Goal: Information Seeking & Learning: Learn about a topic

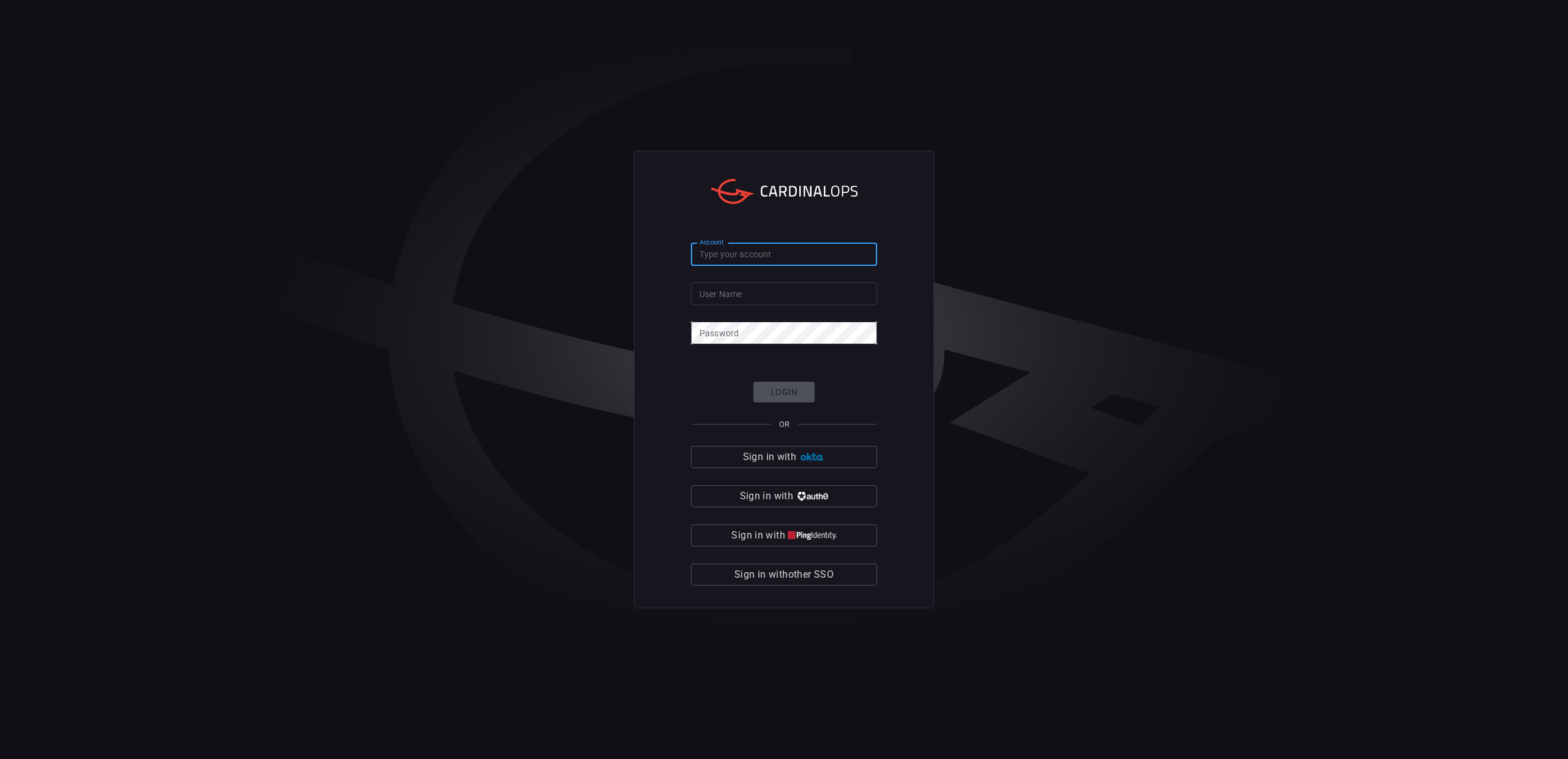
click at [716, 258] on input "Account" at bounding box center [784, 254] width 187 height 23
click at [711, 291] on input "User Name" at bounding box center [784, 293] width 187 height 23
paste input "eldorga"
type input "eldorga"
click at [718, 265] on input "Account" at bounding box center [784, 254] width 187 height 23
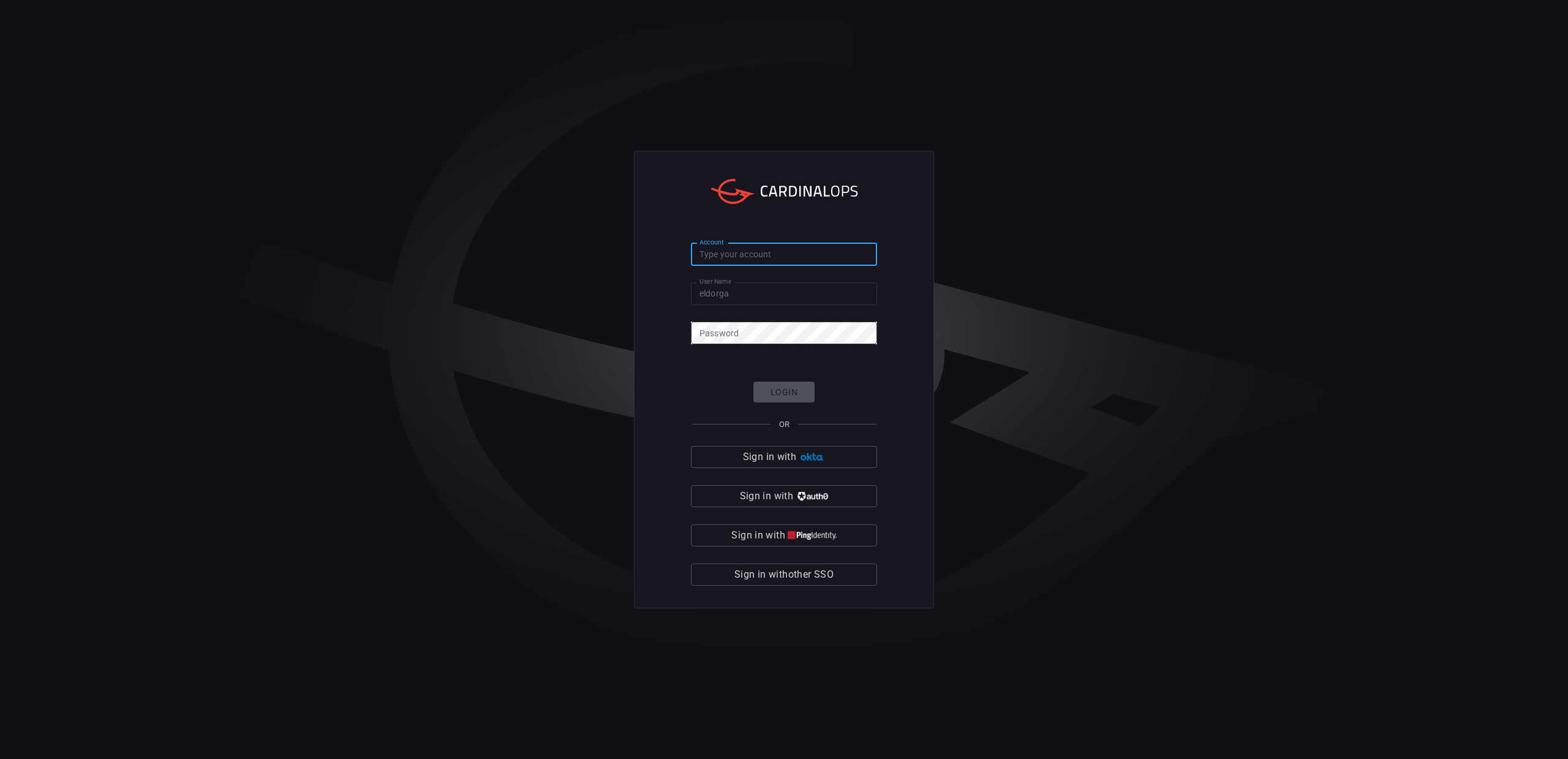
paste input "cybershield360-primary"
type input "cybershield360-primary"
click at [768, 398] on button "Login" at bounding box center [784, 393] width 61 height 22
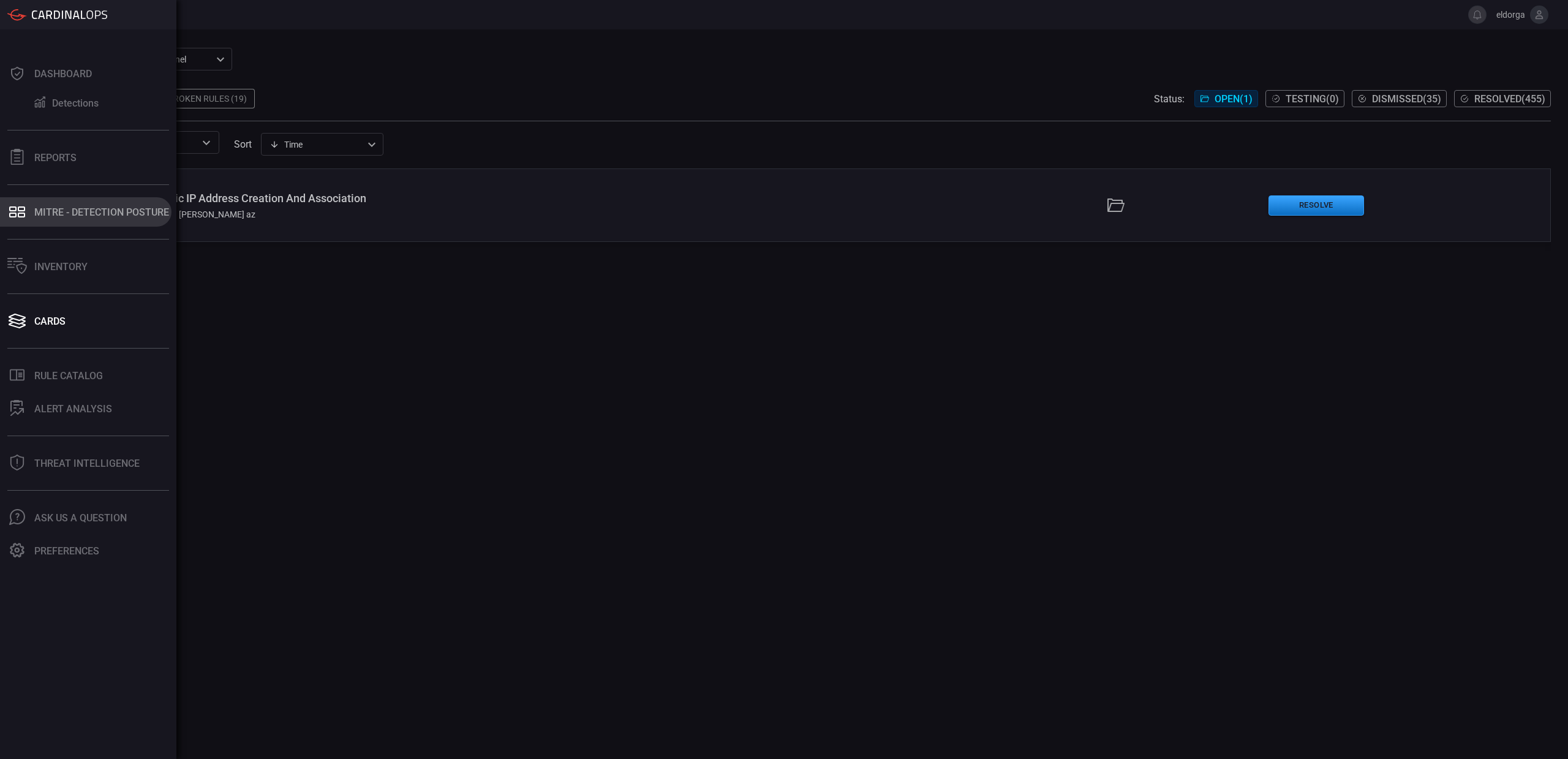
click at [55, 213] on div "MITRE - Detection Posture" at bounding box center [102, 213] width 135 height 12
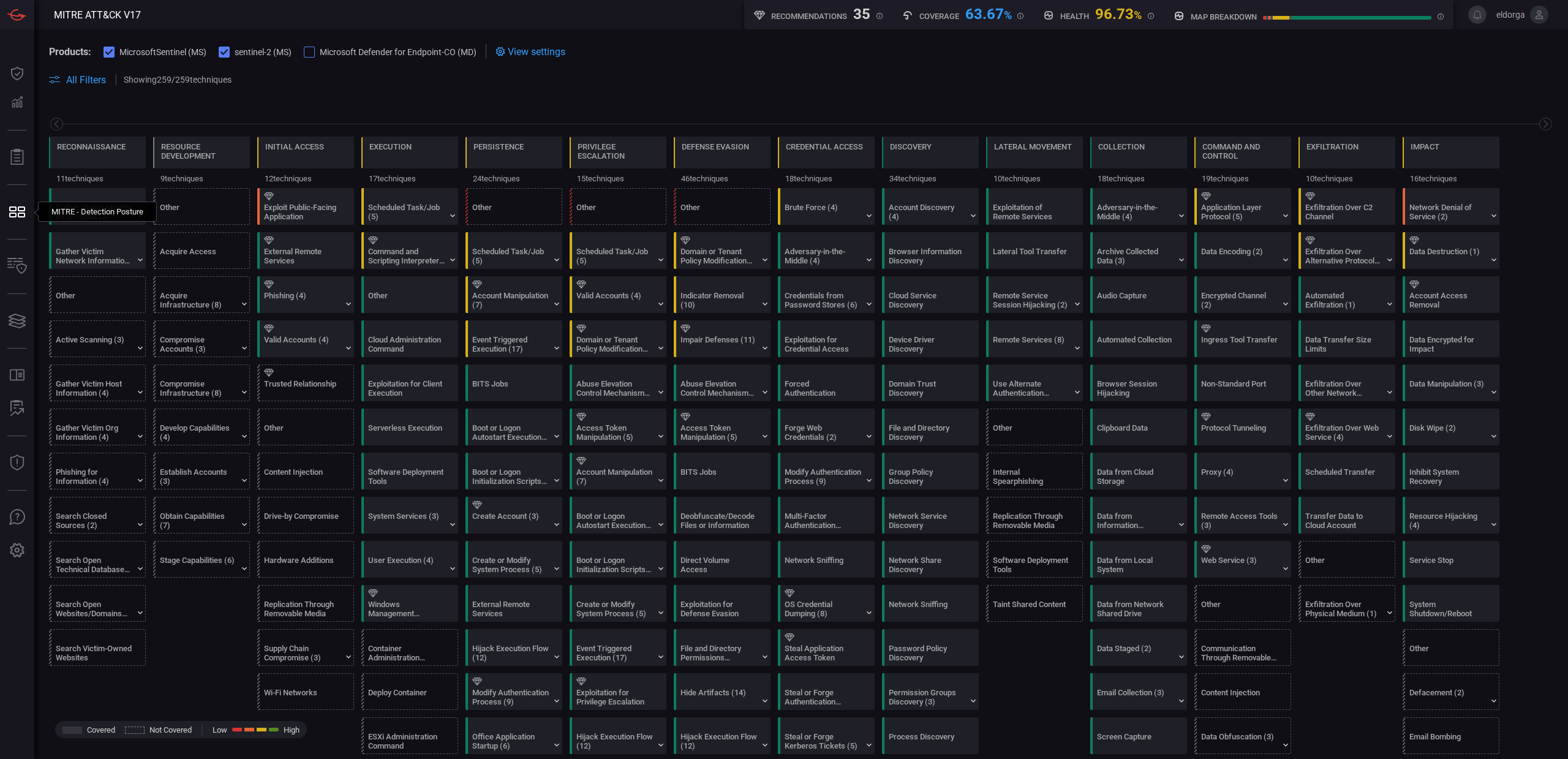
click at [351, 108] on div "Reconnaissance 11 techniques Resource Development 9 techniques Initial Access 1…" at bounding box center [801, 145] width 1534 height 87
drag, startPoint x: 160, startPoint y: 147, endPoint x: 224, endPoint y: 166, distance: 66.8
click at [225, 163] on div "Resource Development" at bounding box center [201, 152] width 97 height 32
click at [297, 207] on div "Exploit Public-Facing Application" at bounding box center [302, 212] width 77 height 18
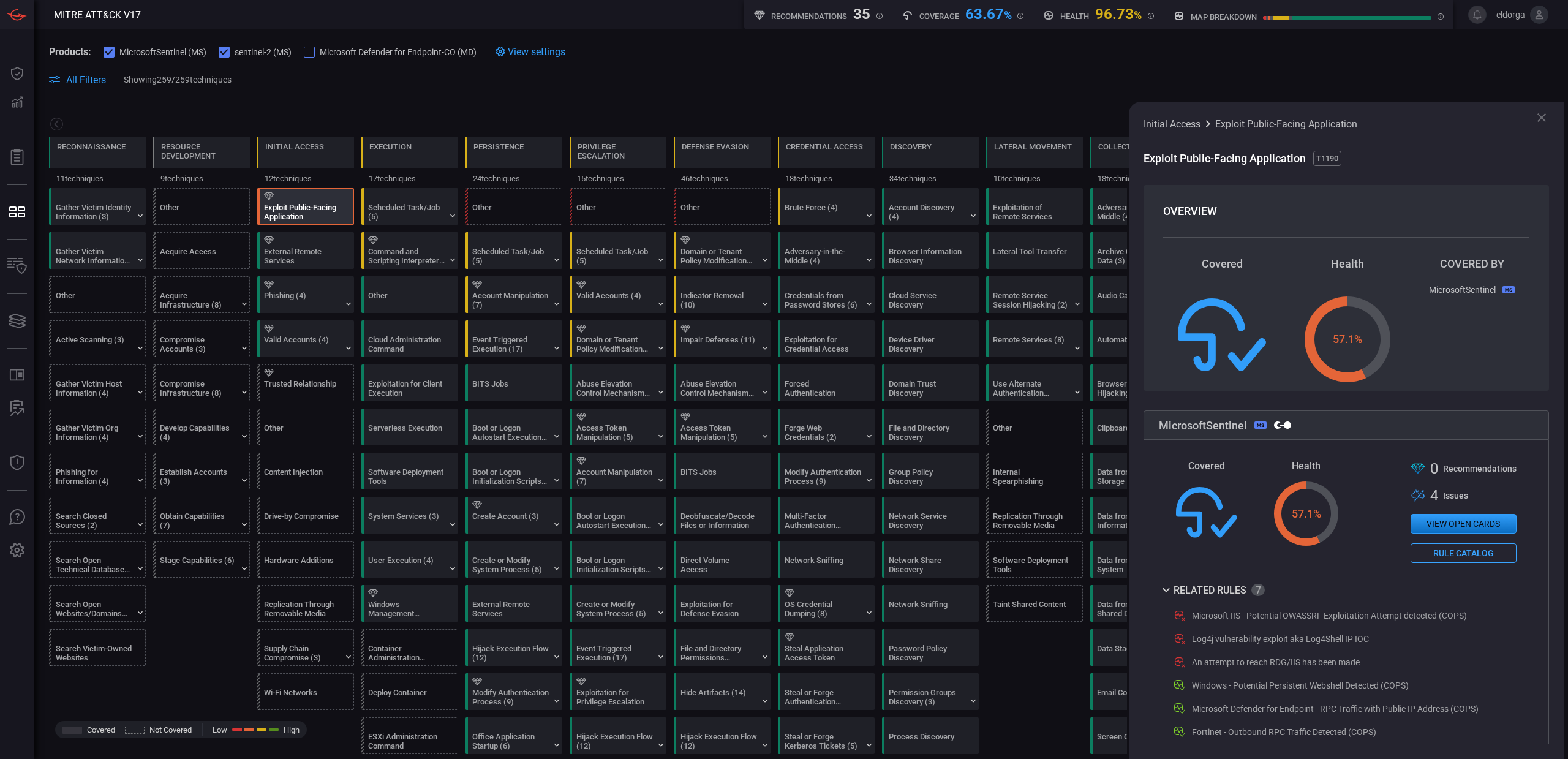
click at [297, 207] on div "Exploit Public-Facing Application" at bounding box center [302, 212] width 77 height 18
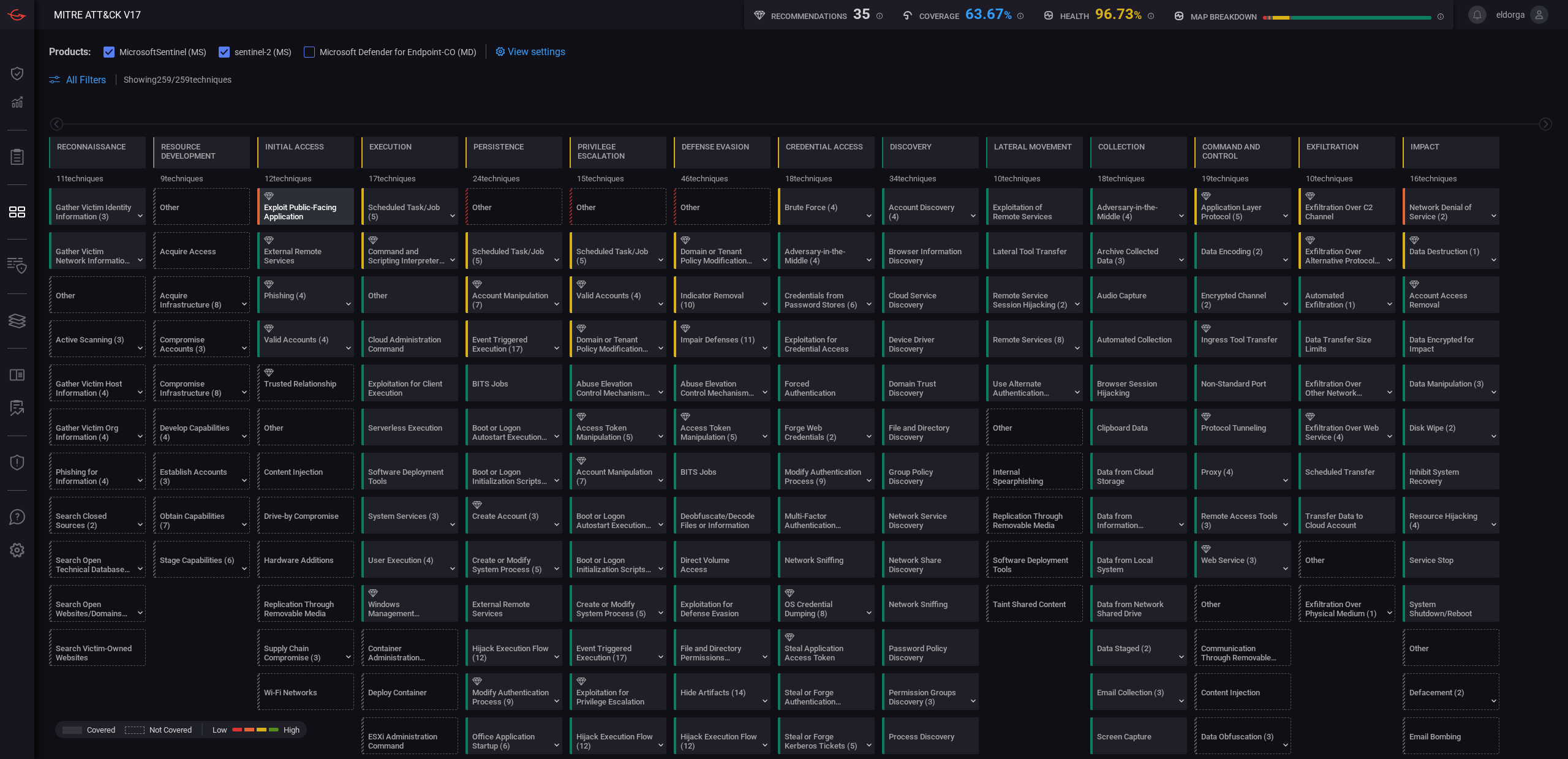
click at [297, 207] on div "Exploit Public-Facing Application" at bounding box center [302, 212] width 77 height 18
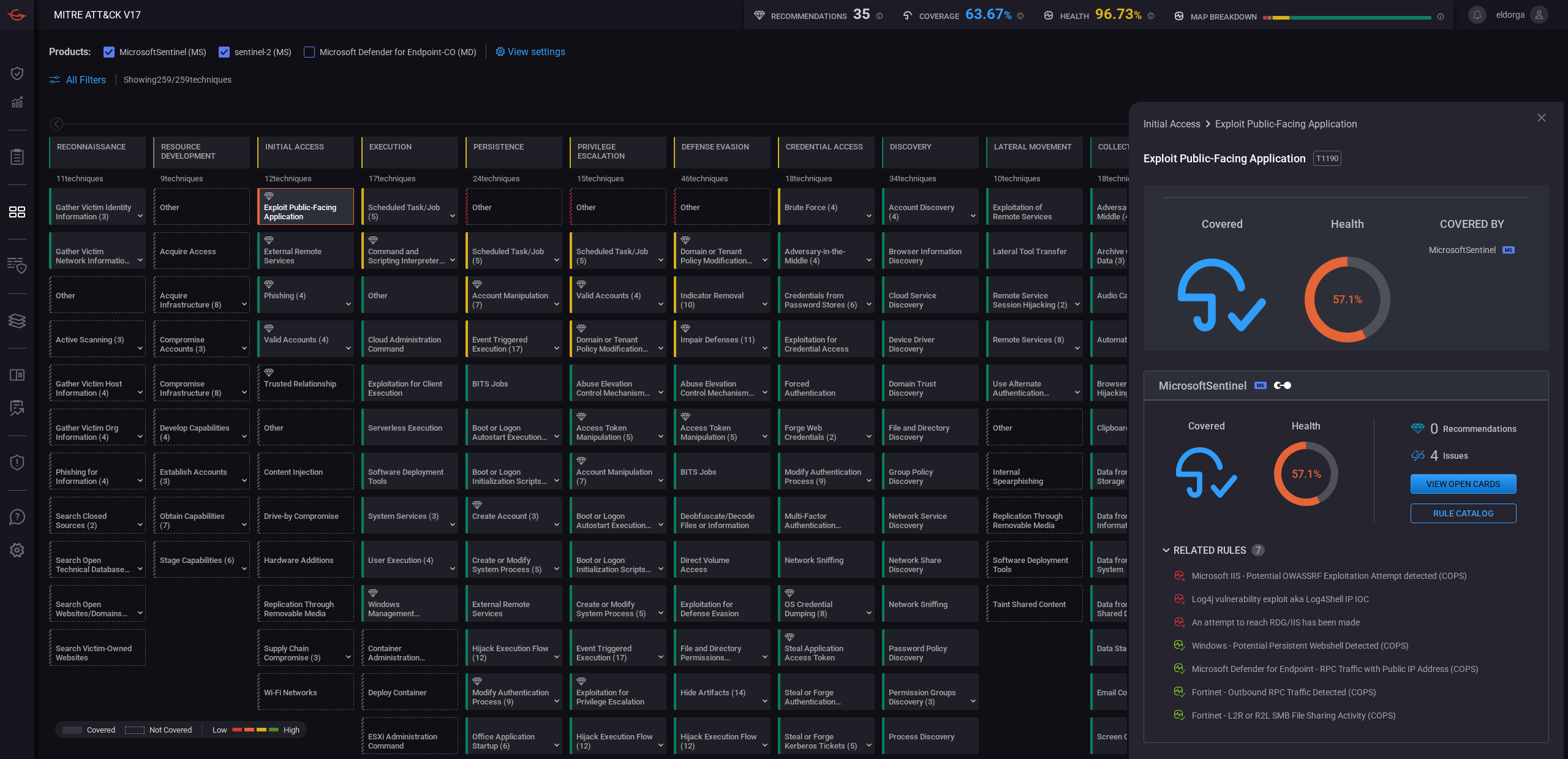
scroll to position [46, 0]
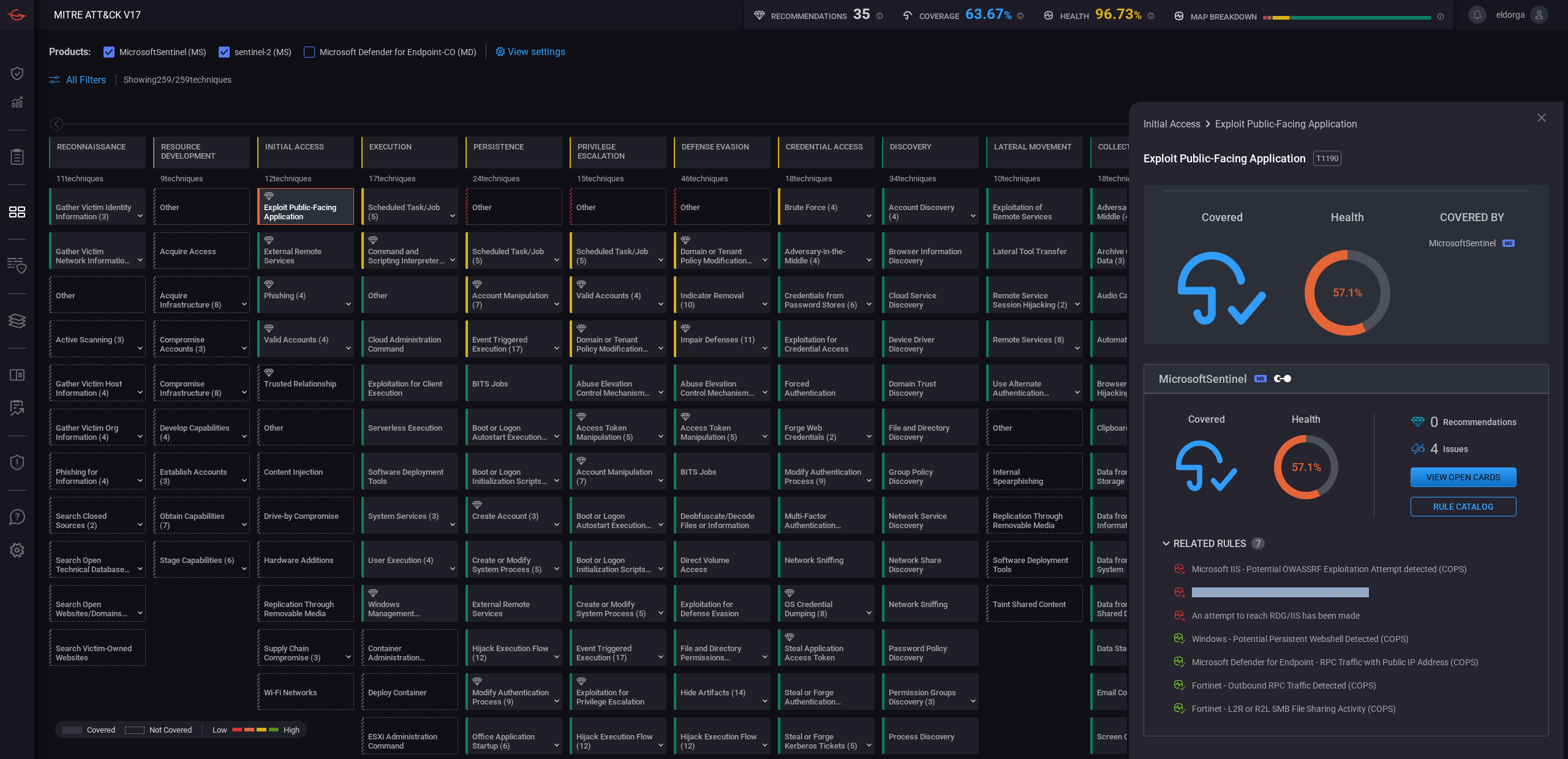
drag, startPoint x: 1377, startPoint y: 593, endPoint x: 1190, endPoint y: 593, distance: 187.0
click at [1190, 593] on div "Log4j vulnerability exploit aka Log4Shell IP IOC" at bounding box center [1344, 592] width 342 height 14
drag, startPoint x: 1355, startPoint y: 613, endPoint x: 1134, endPoint y: 550, distance: 229.8
click at [1205, 575] on div "Microsoft IIS - Potential OWASSRF Exploitation Attempt detected (COPS) Log4j vu…" at bounding box center [1337, 639] width 356 height 155
click at [441, 213] on div "Scheduled Task/Job (5)" at bounding box center [406, 212] width 77 height 18
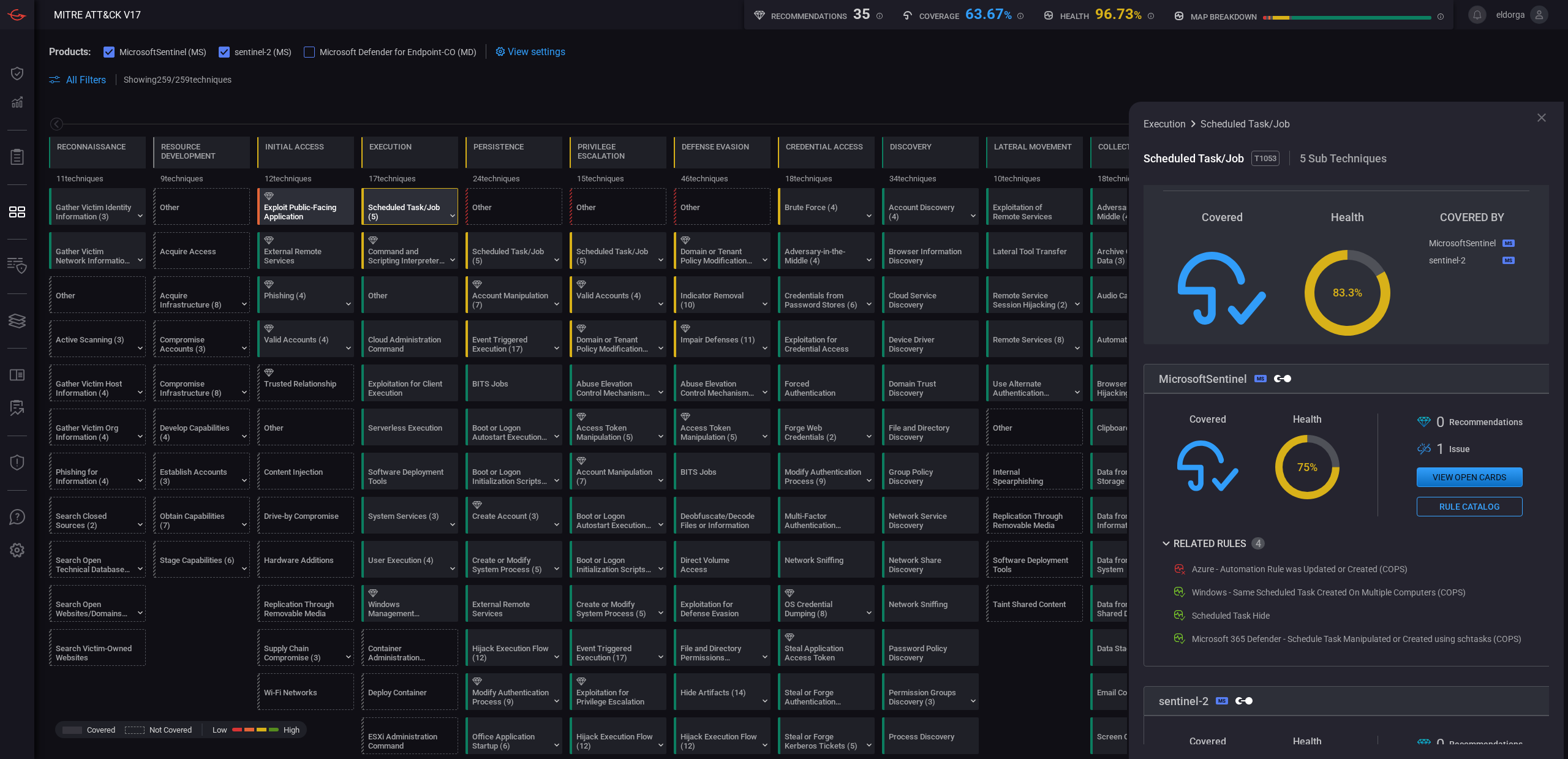
click at [332, 210] on div "Exploit Public-Facing Application" at bounding box center [302, 212] width 77 height 18
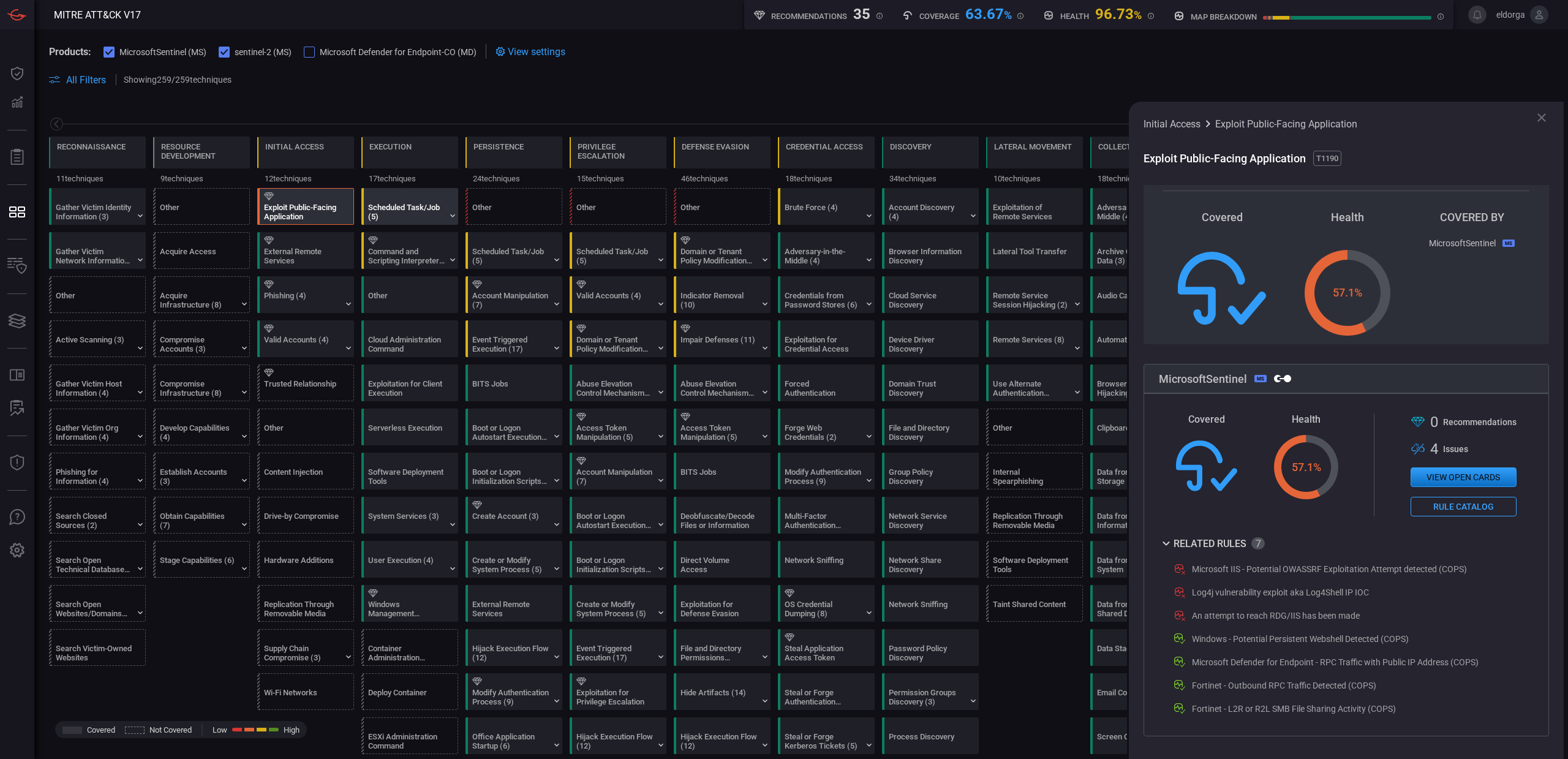
drag, startPoint x: 384, startPoint y: 209, endPoint x: 375, endPoint y: 208, distance: 9.1
click at [383, 209] on div "Scheduled Task/Job (5)" at bounding box center [406, 212] width 77 height 18
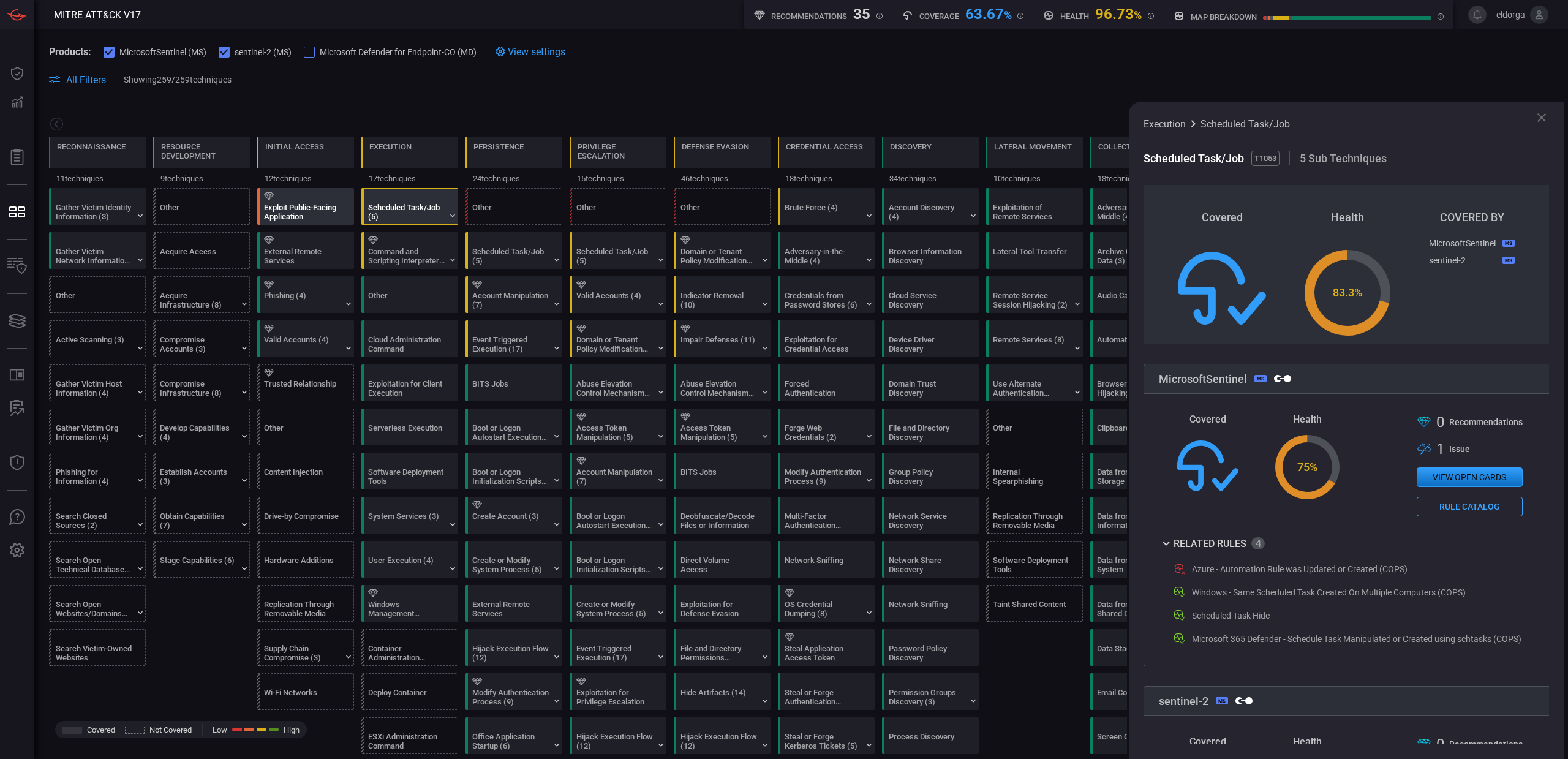
click at [315, 209] on div "Exploit Public-Facing Application" at bounding box center [302, 212] width 77 height 18
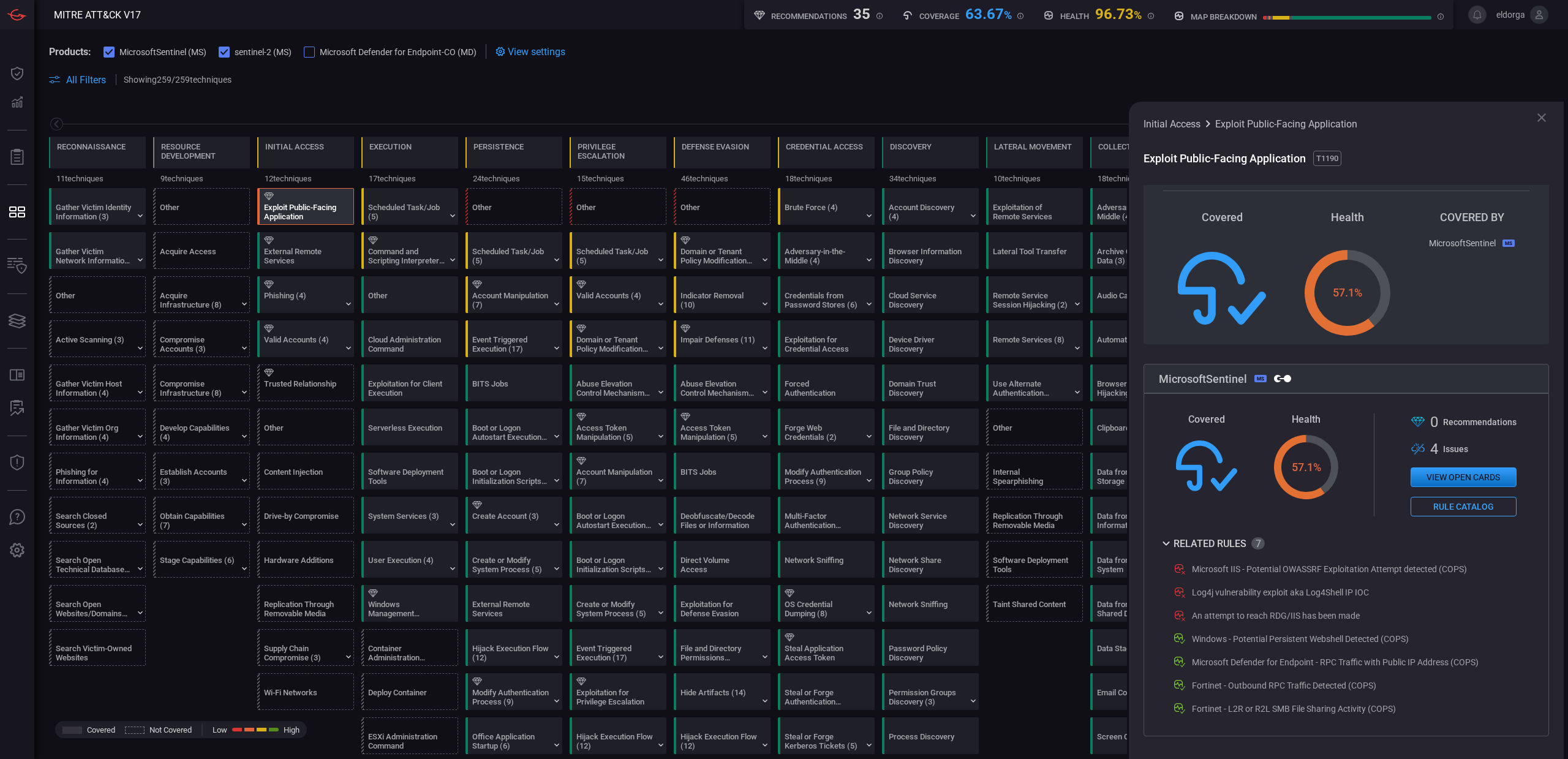
click at [379, 213] on div "Scheduled Task/Job (5)" at bounding box center [406, 212] width 77 height 18
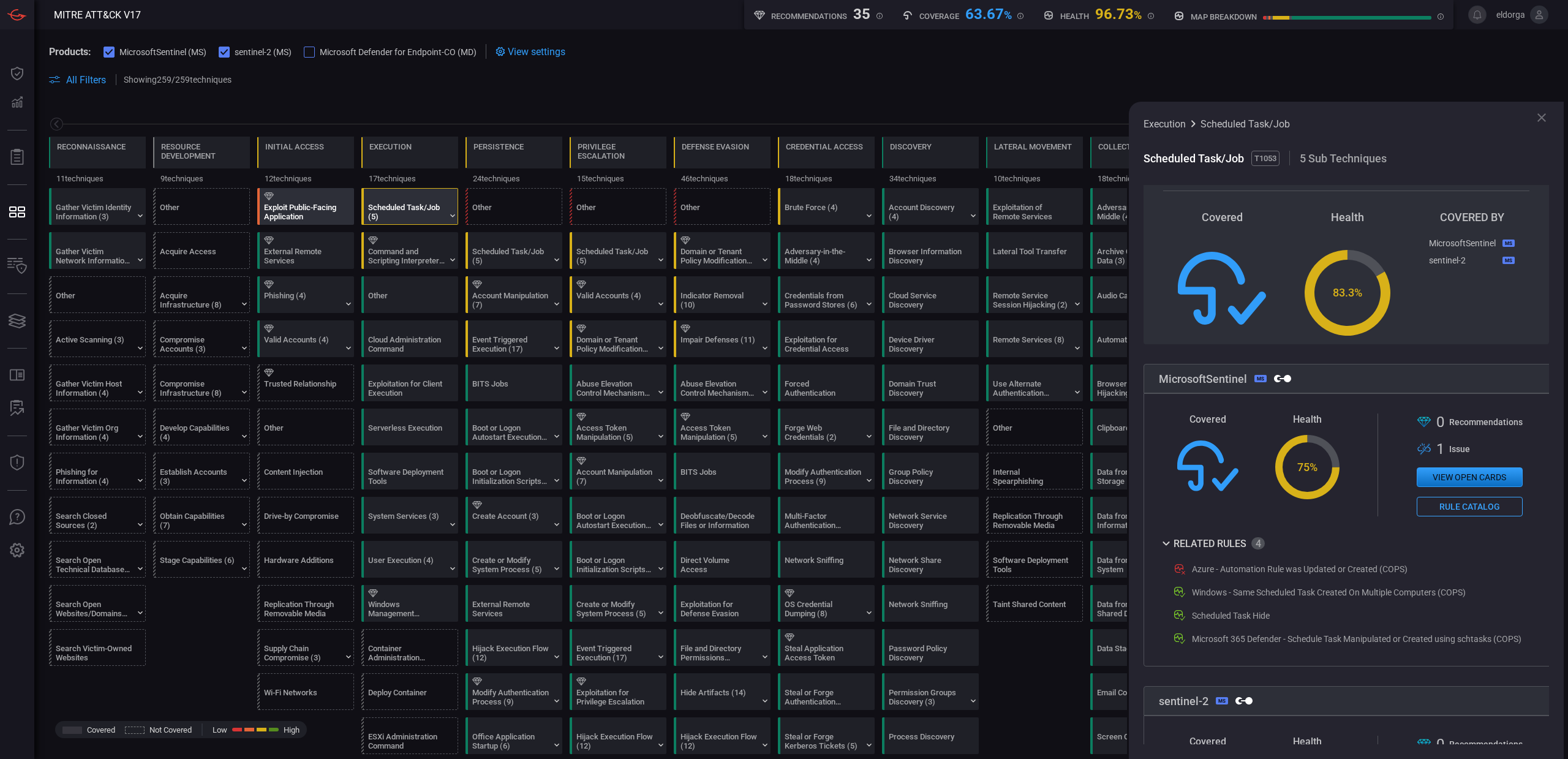
click at [306, 213] on div "Exploit Public-Facing Application" at bounding box center [302, 212] width 77 height 18
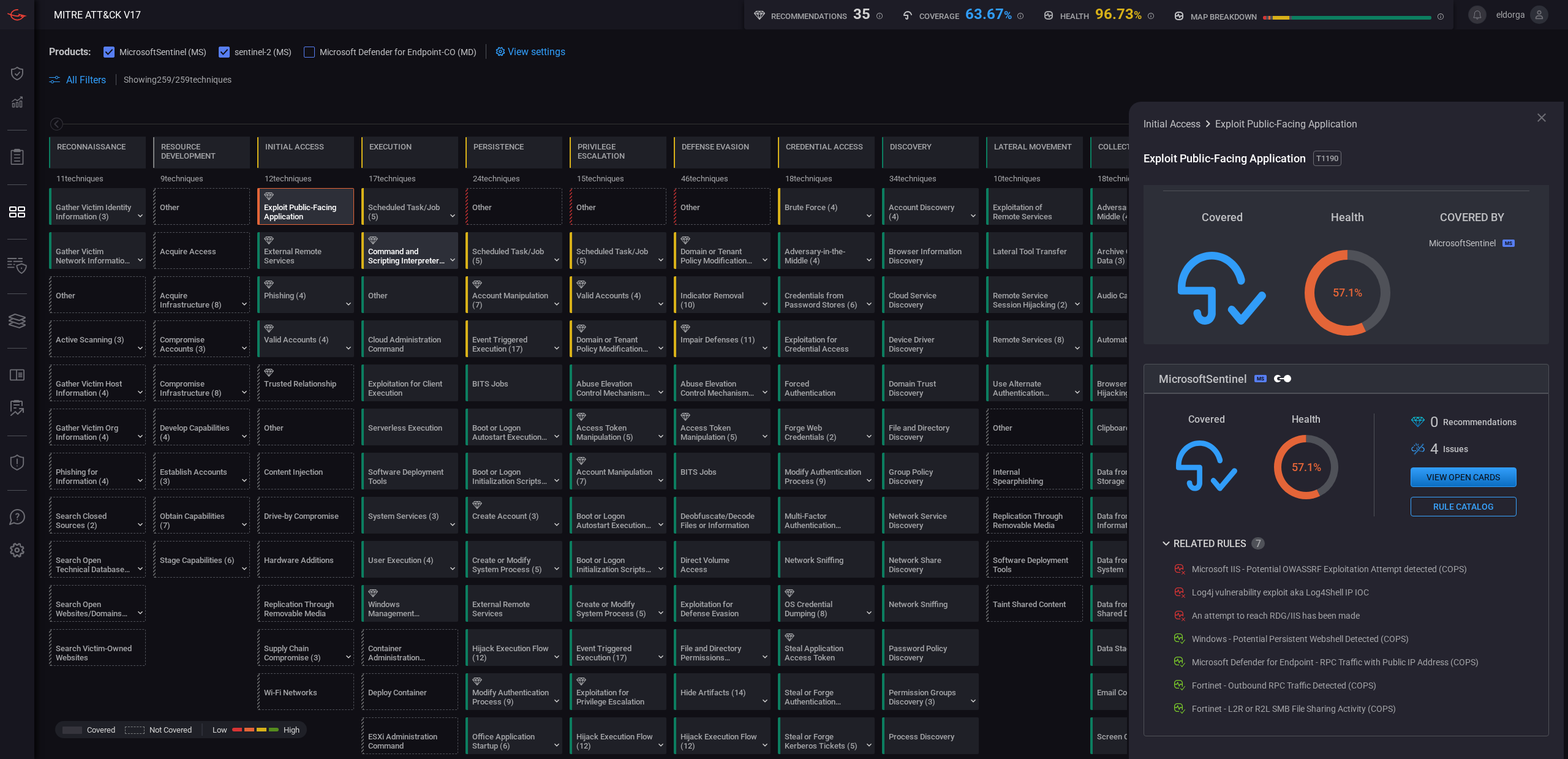
click at [408, 257] on div "Command and Scripting Interpreter (12)" at bounding box center [406, 256] width 77 height 18
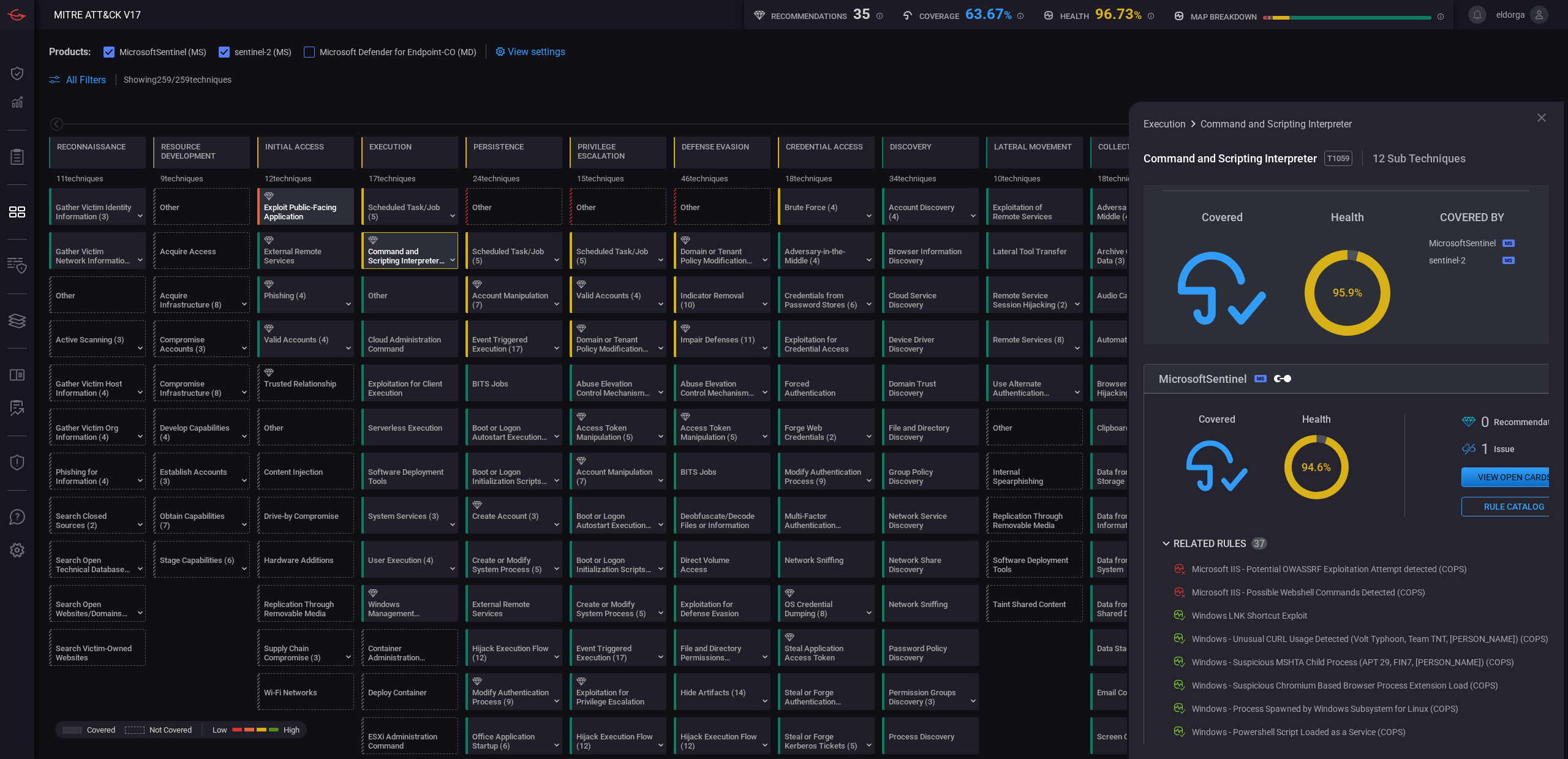
click at [290, 216] on div "Exploit Public-Facing Application" at bounding box center [302, 212] width 77 height 18
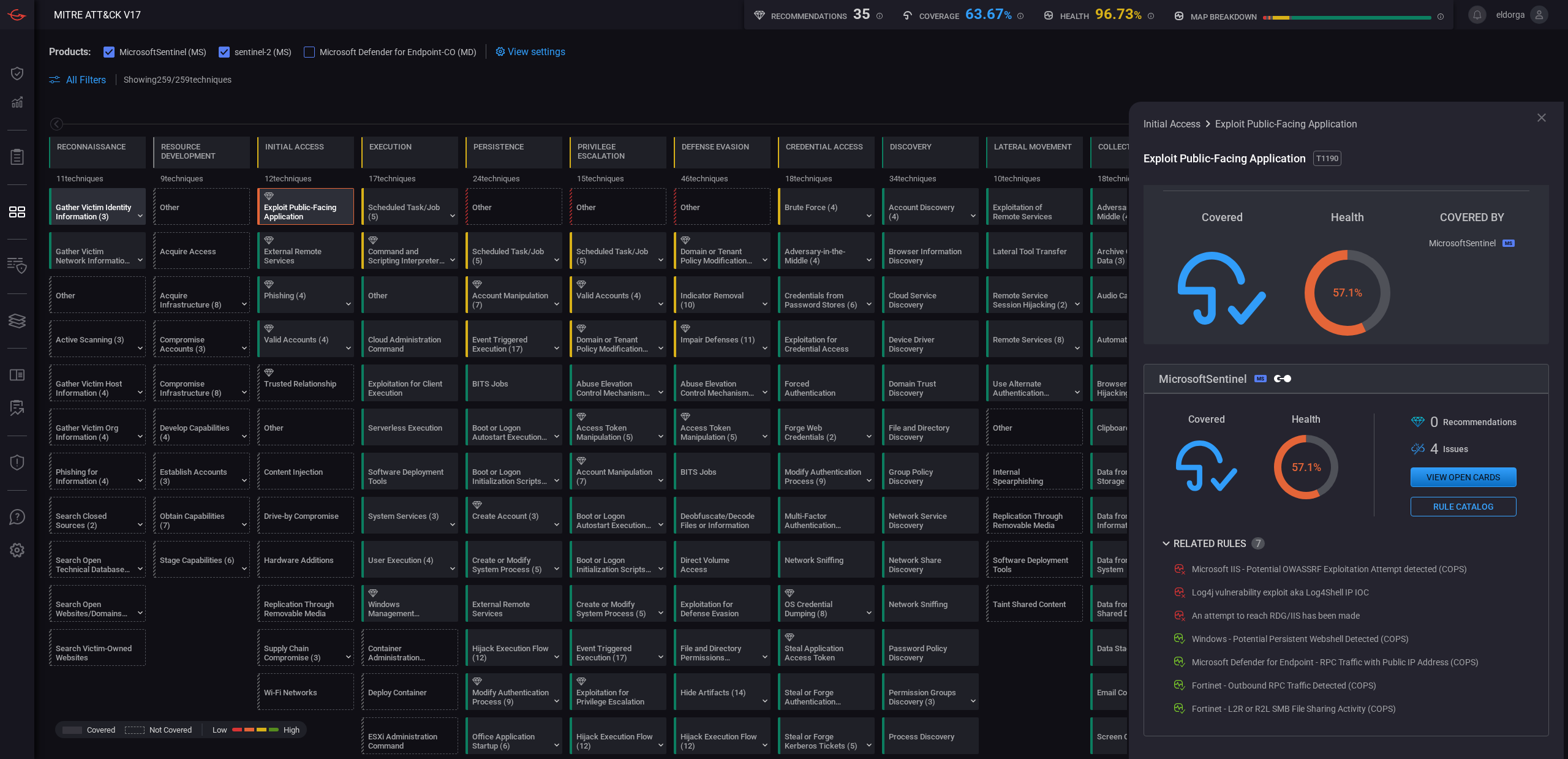
click at [119, 208] on div "Gather Victim Identity Information (3)" at bounding box center [93, 212] width 77 height 18
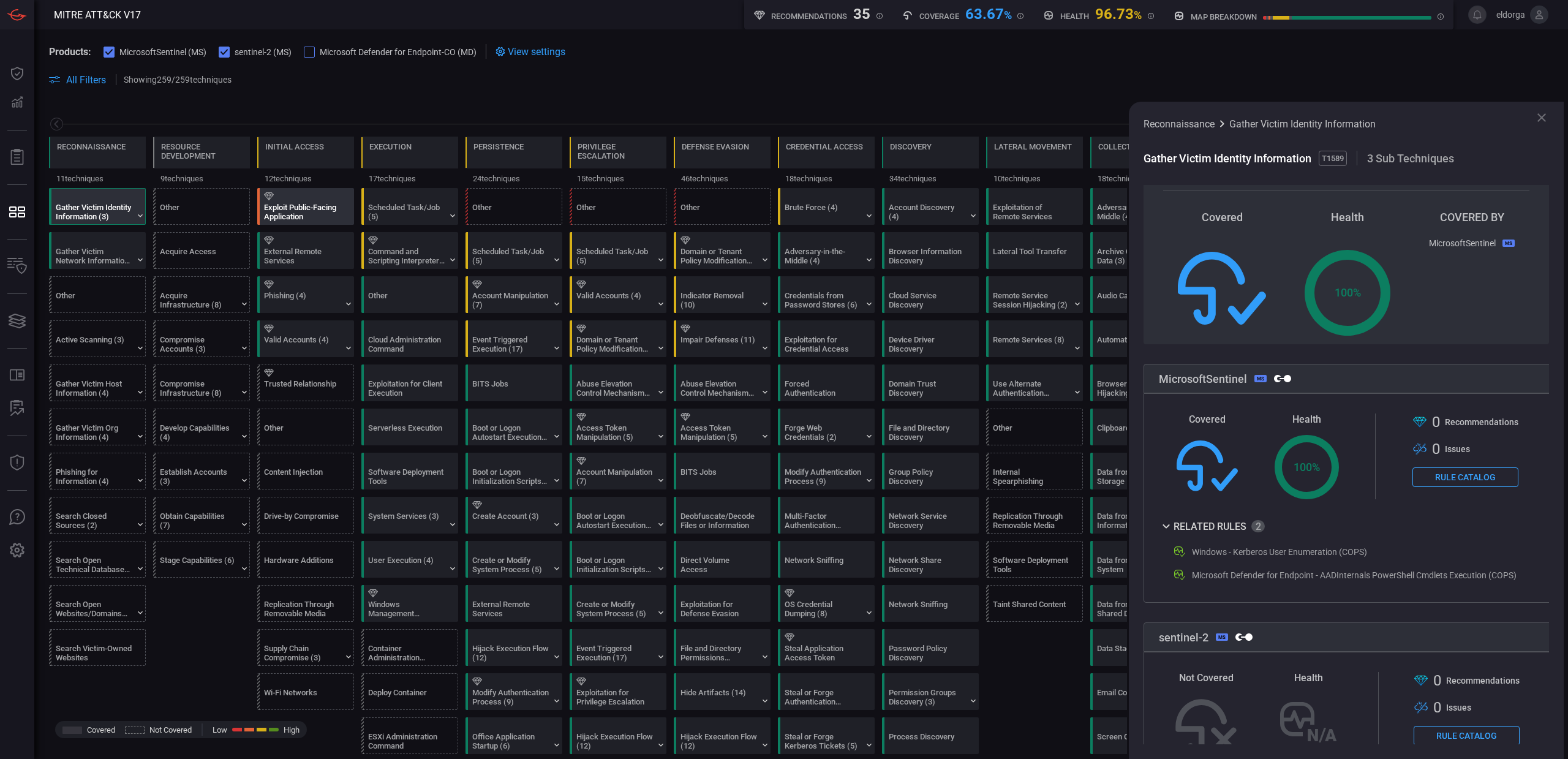
click at [292, 209] on div "Exploit Public-Facing Application" at bounding box center [302, 212] width 77 height 18
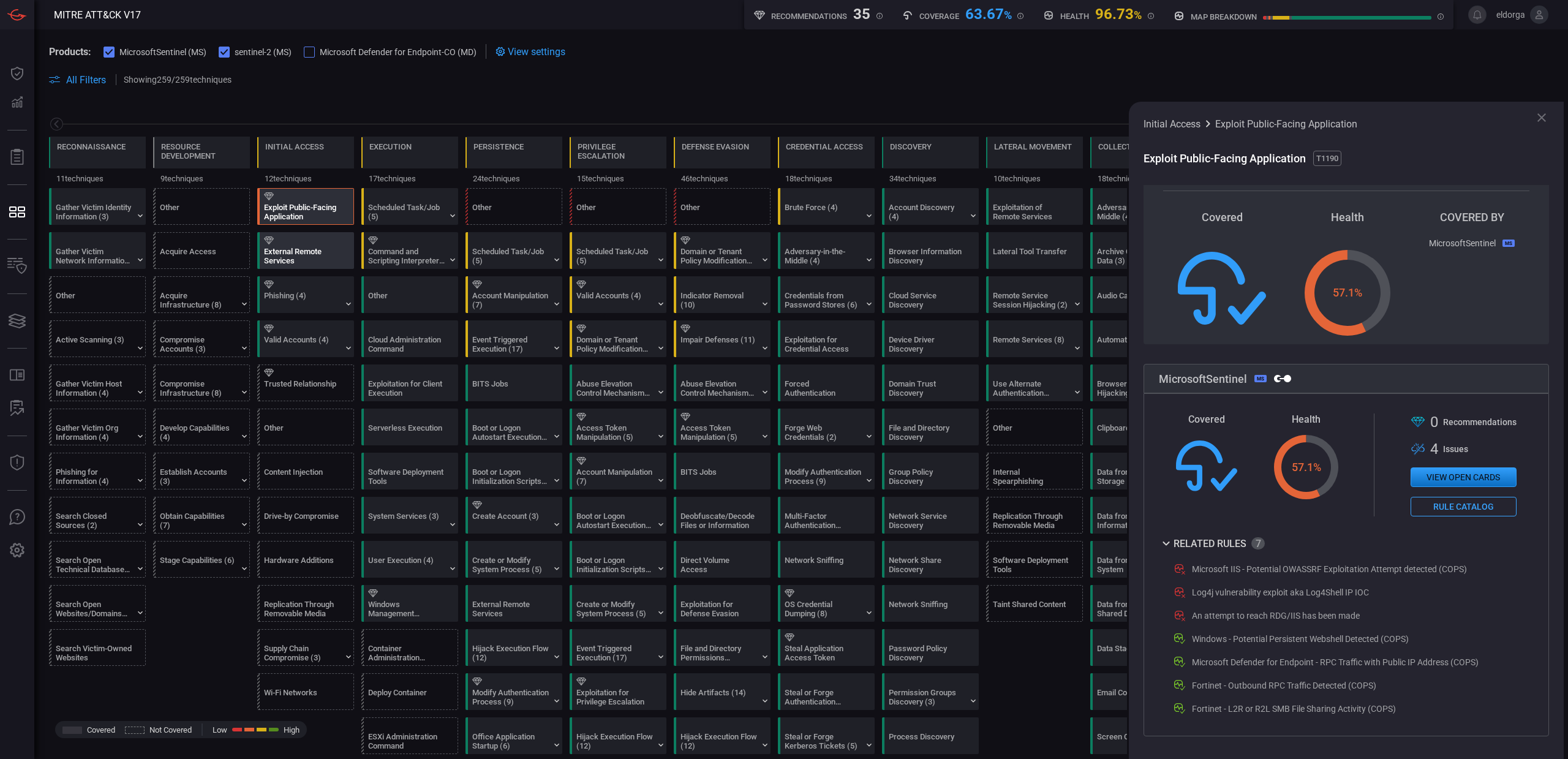
click at [304, 257] on div "External Remote Services" at bounding box center [302, 256] width 77 height 18
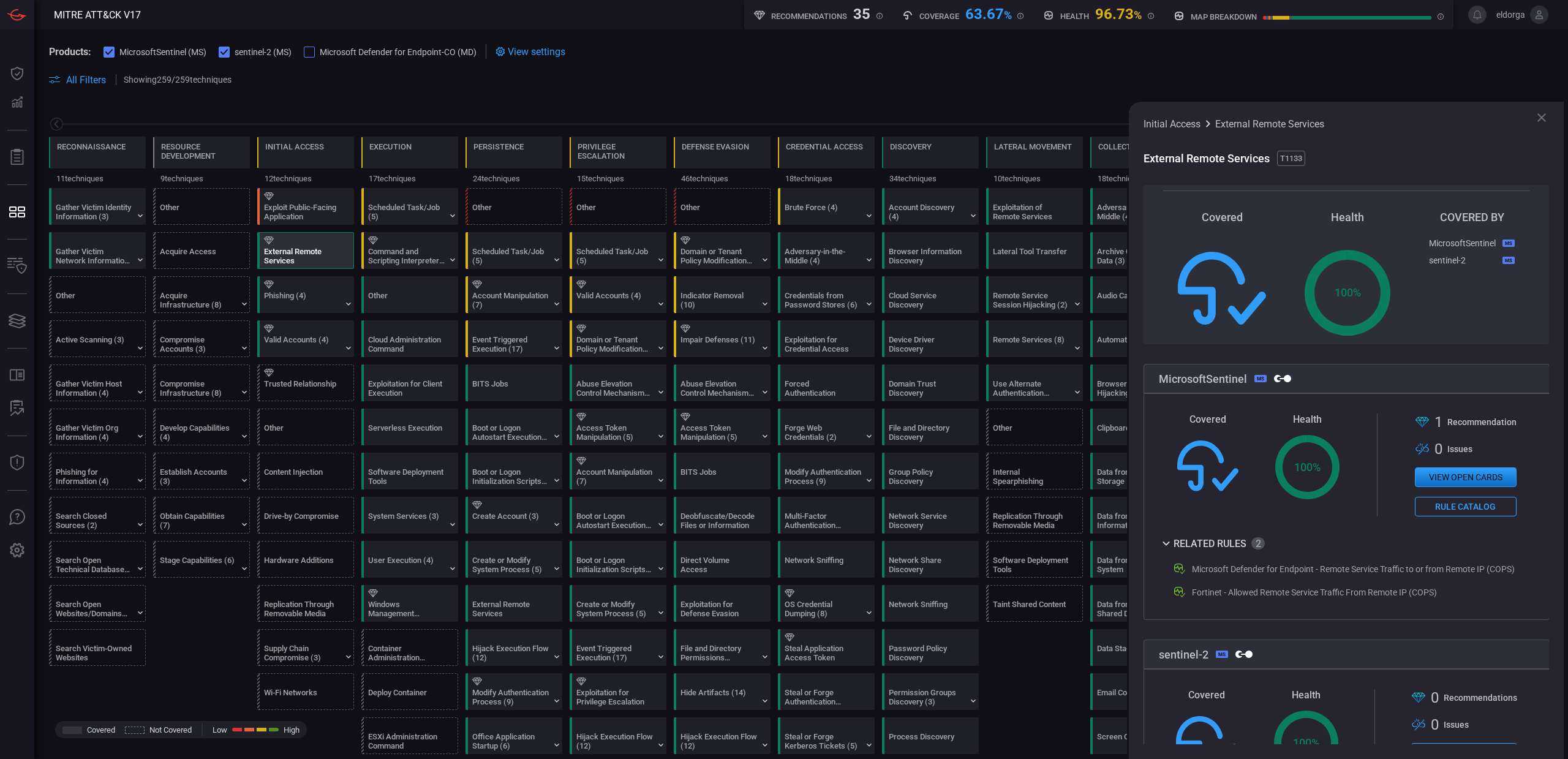
click at [413, 263] on div "Command and Scripting Interpreter (12)" at bounding box center [406, 256] width 77 height 18
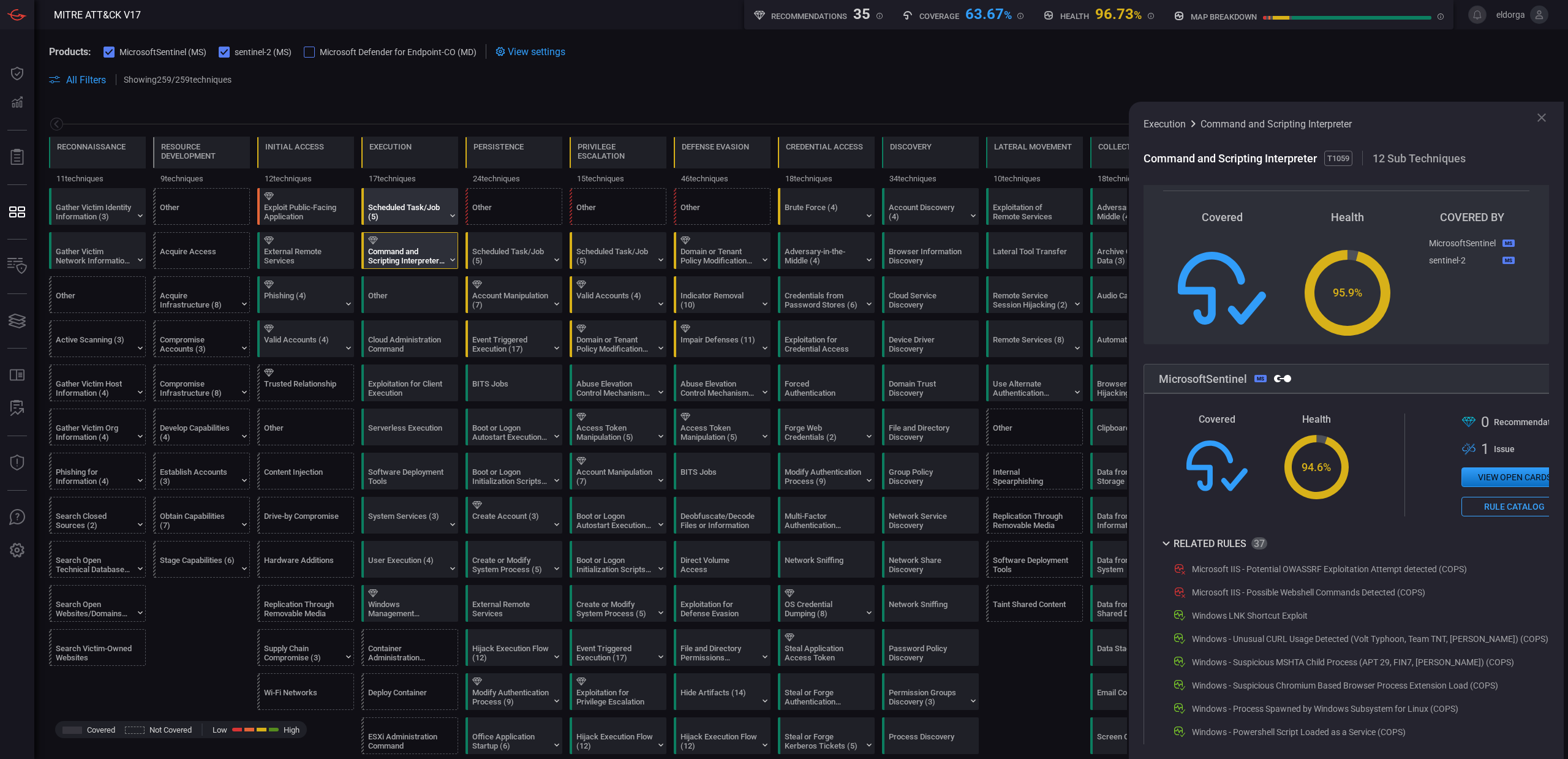
click at [414, 219] on div "Scheduled Task/Job (5)" at bounding box center [406, 212] width 77 height 18
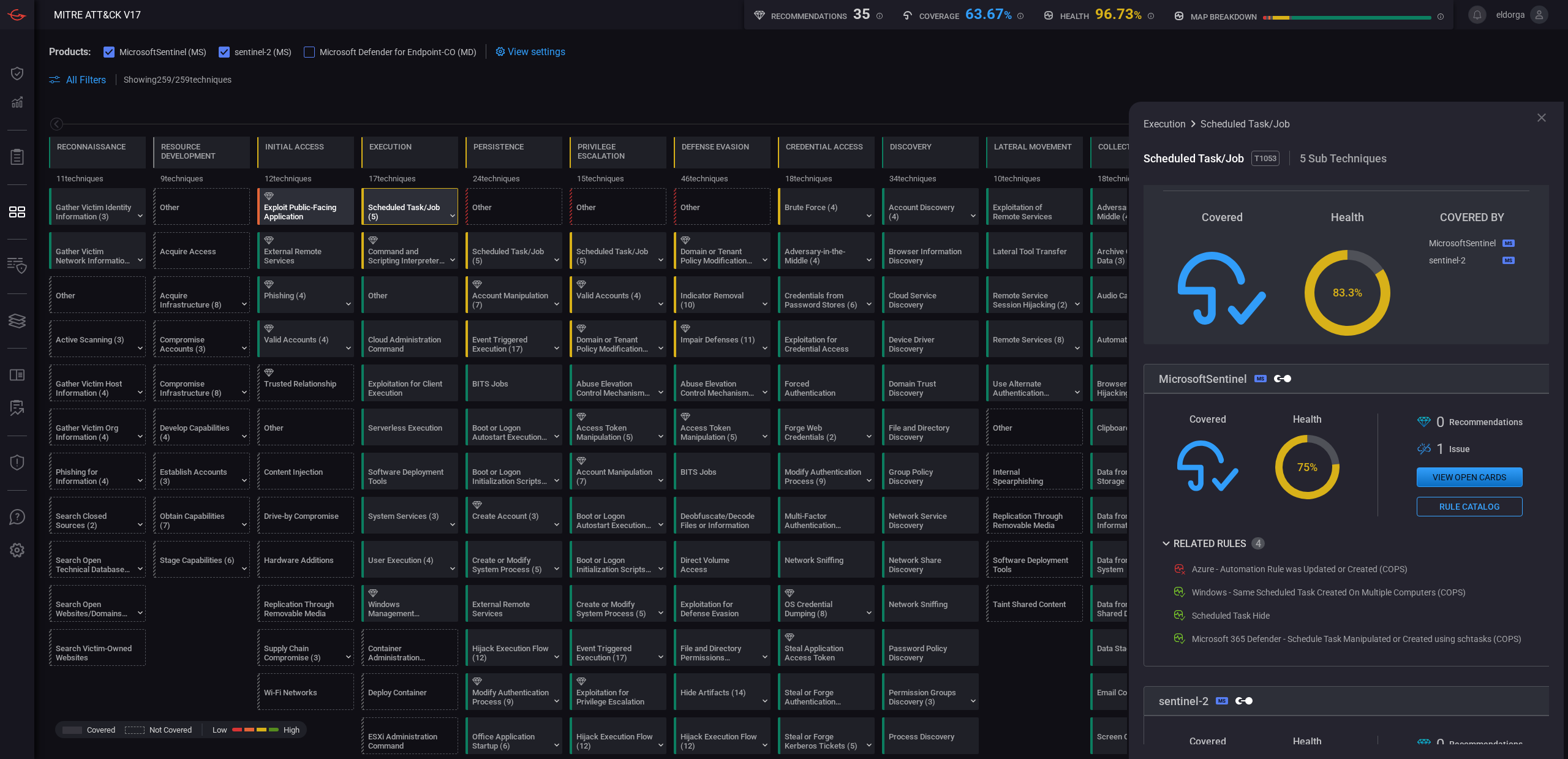
click at [286, 224] on div "Exploit Public-Facing Application" at bounding box center [309, 206] width 97 height 35
